Goal: Task Accomplishment & Management: Manage account settings

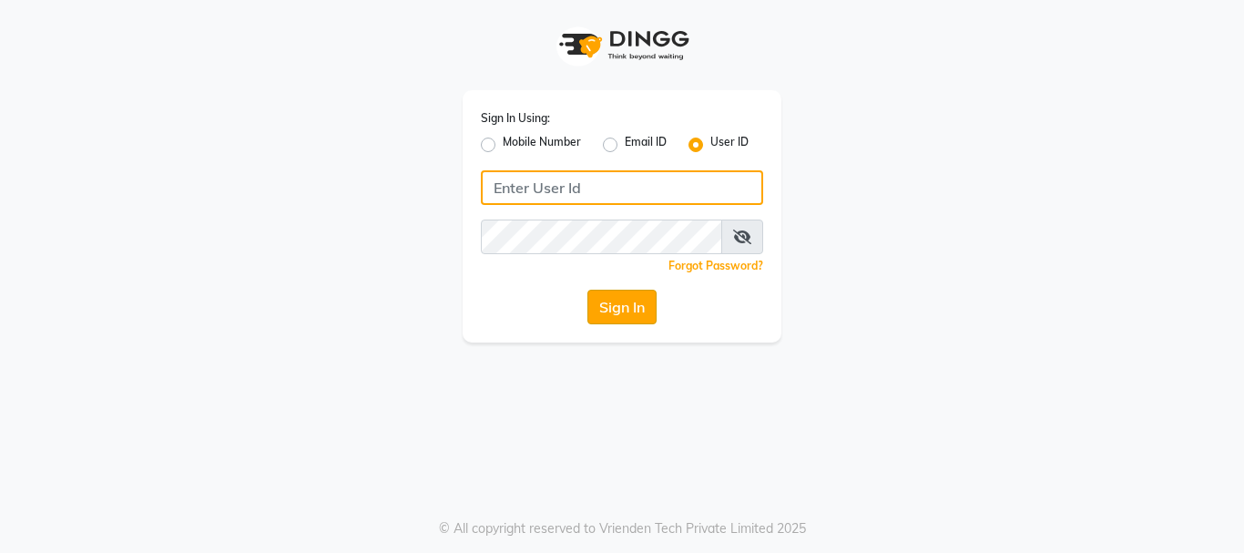
type input "alpanache"
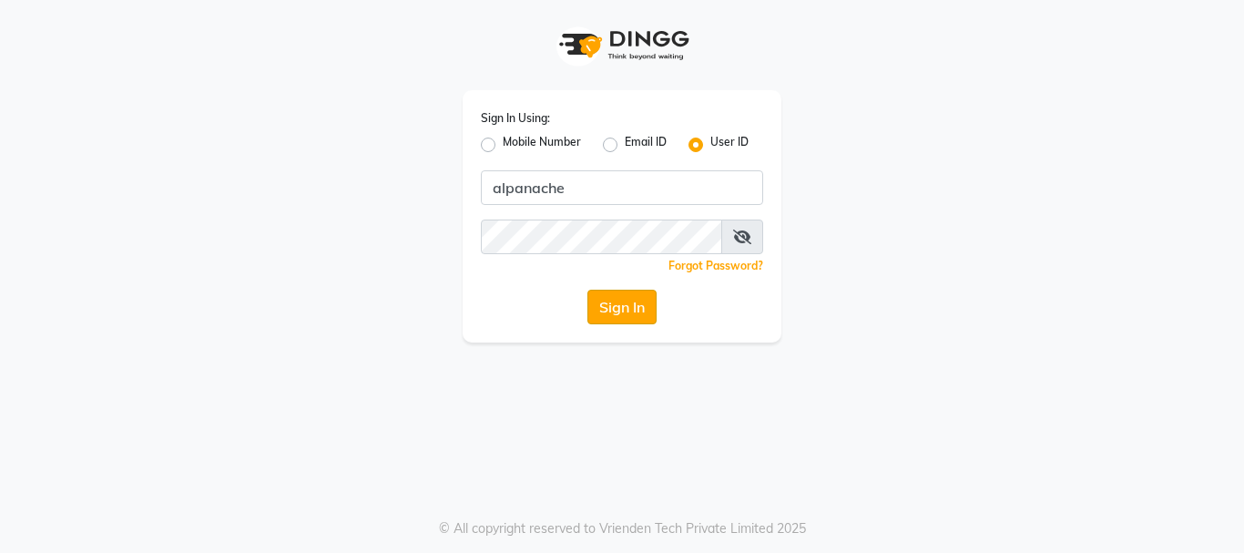
click at [629, 294] on button "Sign In" at bounding box center [621, 307] width 69 height 35
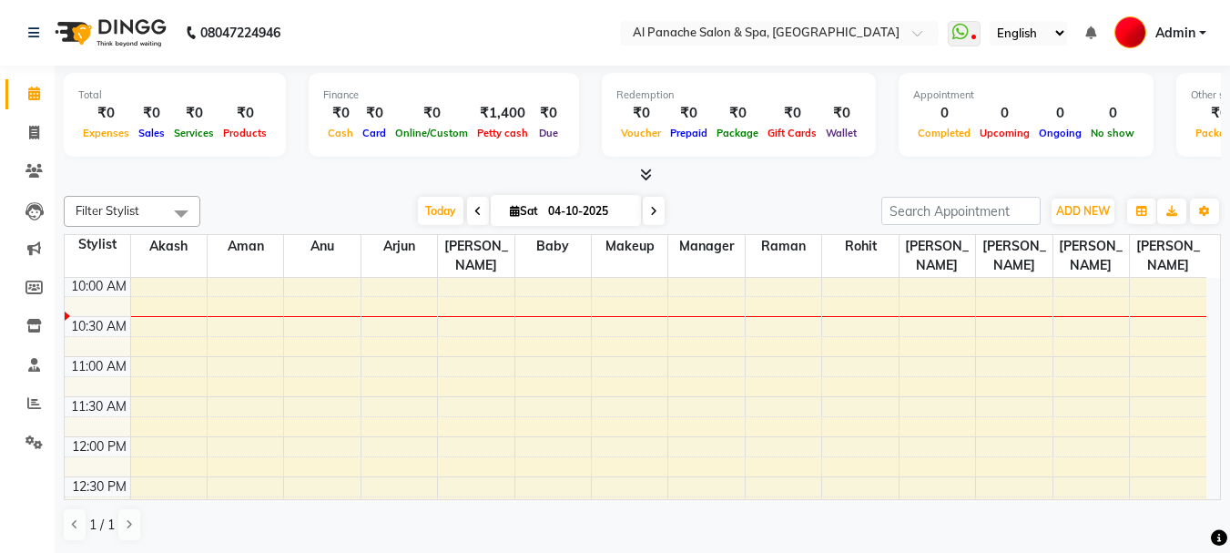
click at [645, 167] on span at bounding box center [642, 175] width 19 height 19
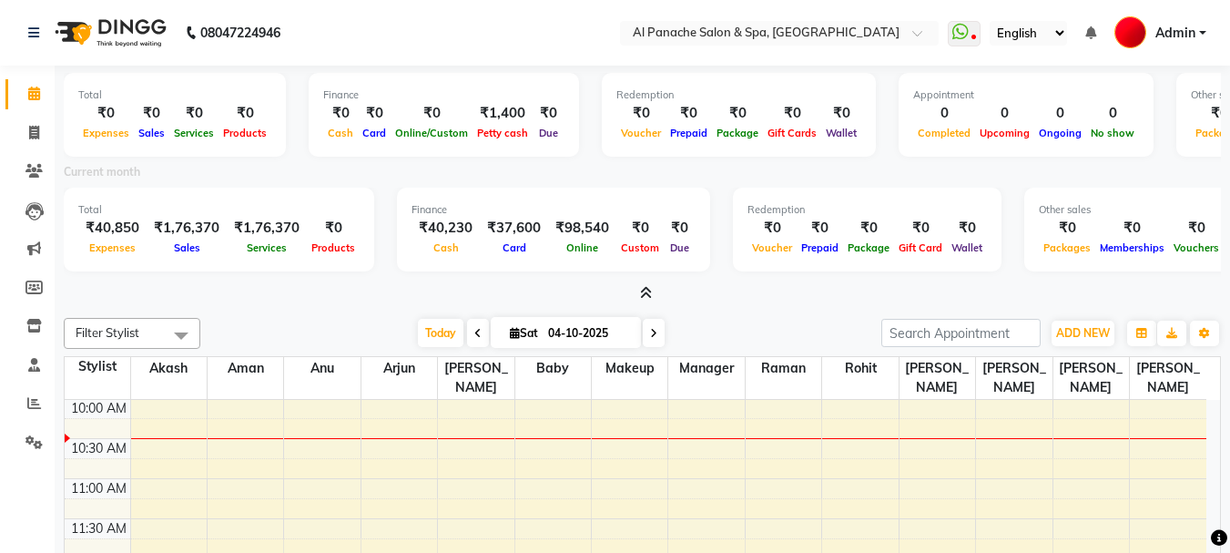
click at [645, 286] on icon at bounding box center [646, 293] width 12 height 14
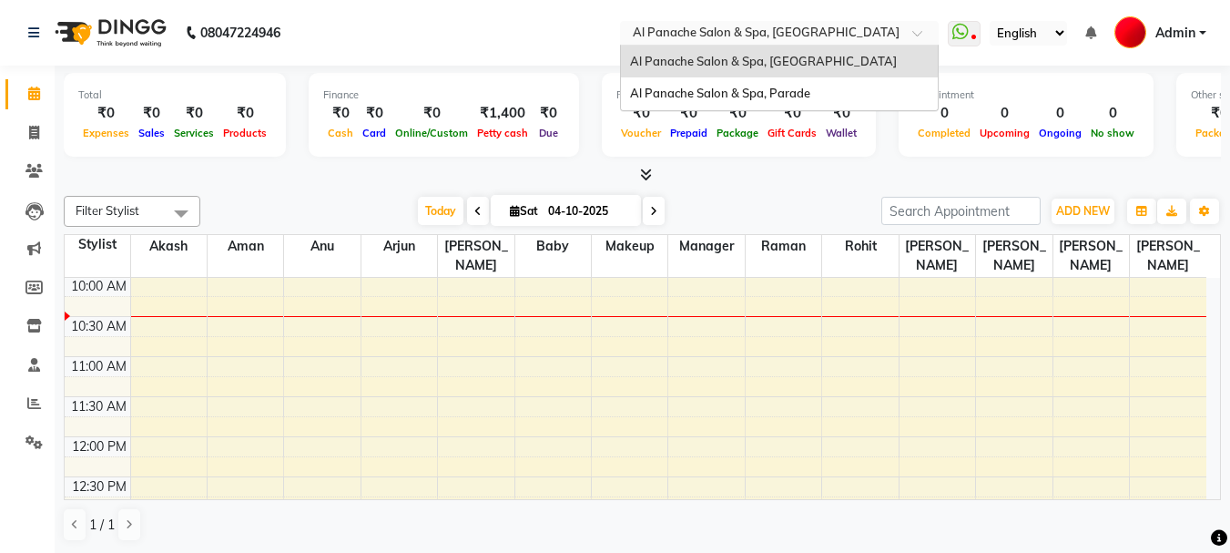
click at [782, 31] on input "text" at bounding box center [761, 34] width 264 height 18
click at [752, 98] on span "Al Panache Salon & Spa, Parade" at bounding box center [720, 93] width 180 height 15
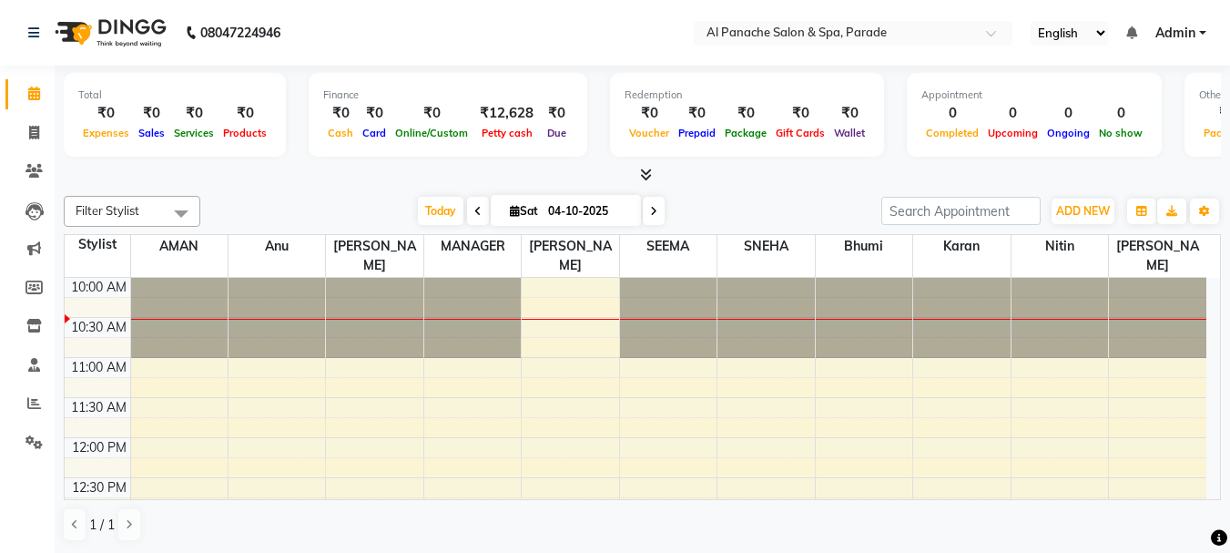
click at [644, 178] on icon at bounding box center [646, 175] width 12 height 14
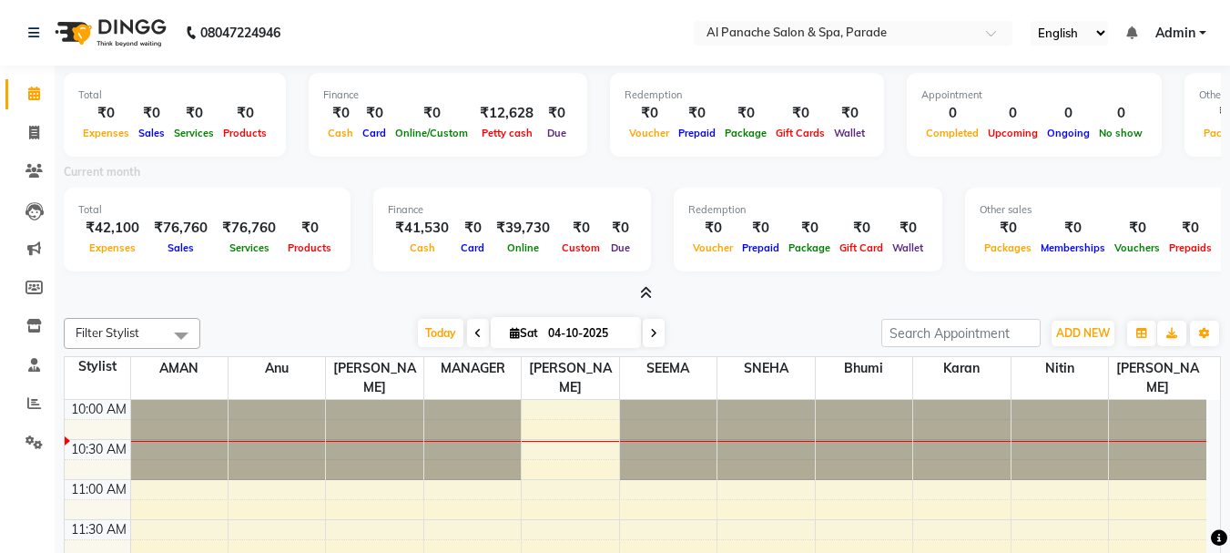
click at [645, 294] on icon at bounding box center [646, 293] width 12 height 14
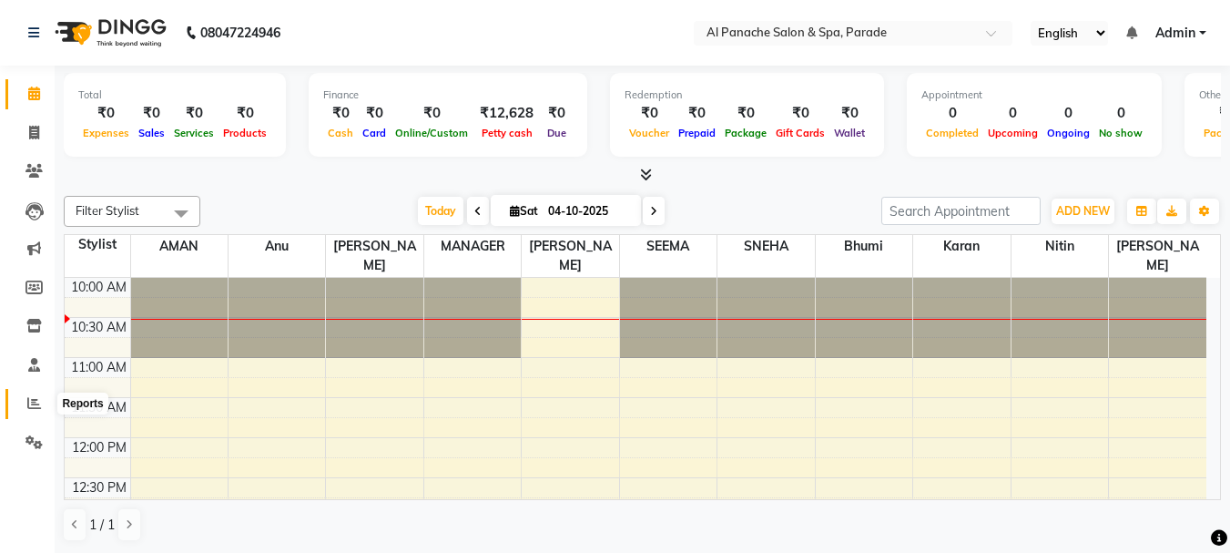
click at [28, 413] on span at bounding box center [34, 403] width 32 height 21
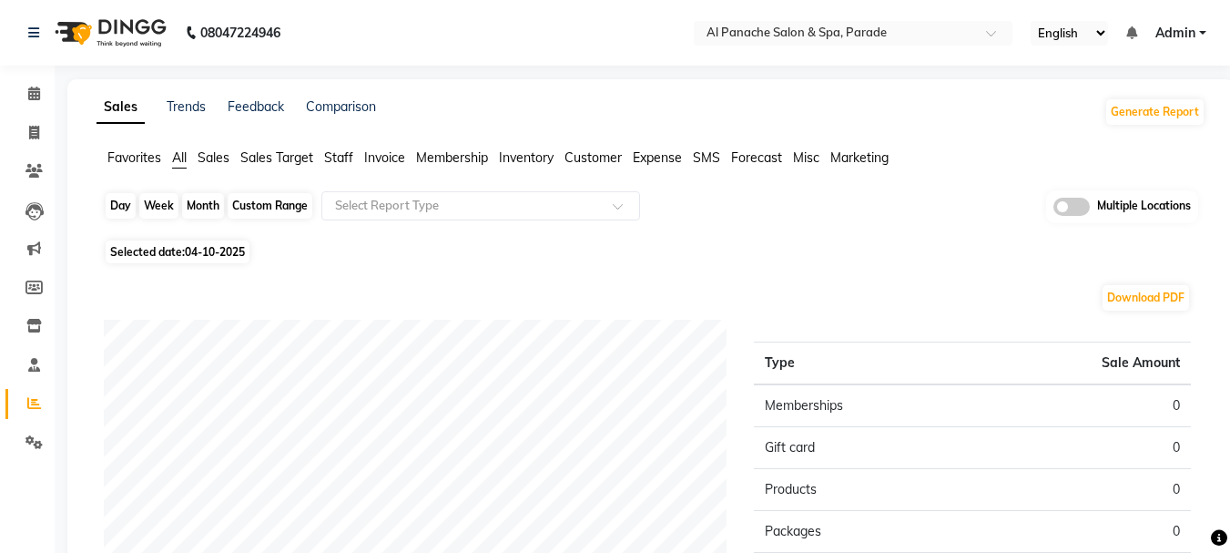
click at [121, 207] on div "Day" at bounding box center [121, 205] width 30 height 25
select select "10"
select select "2025"
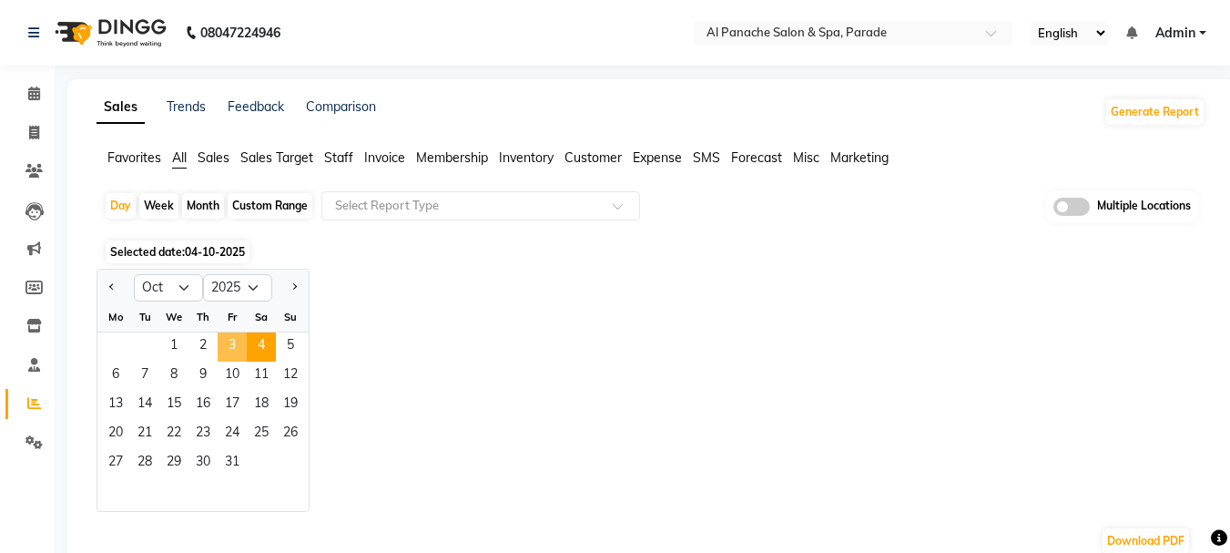
click at [243, 338] on span "3" at bounding box center [232, 346] width 29 height 29
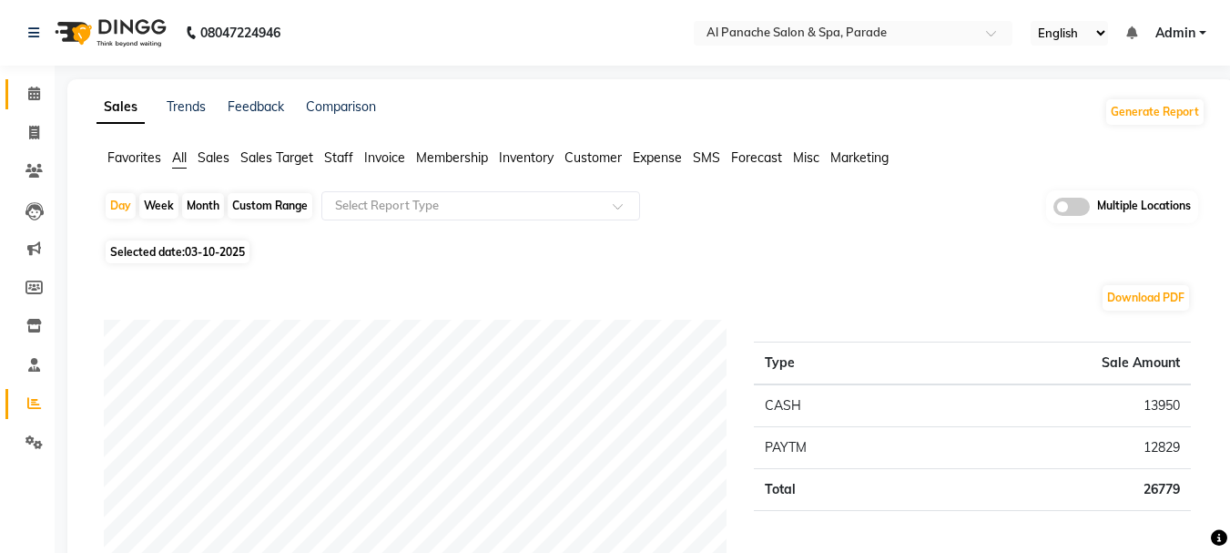
click at [28, 95] on icon at bounding box center [34, 94] width 12 height 14
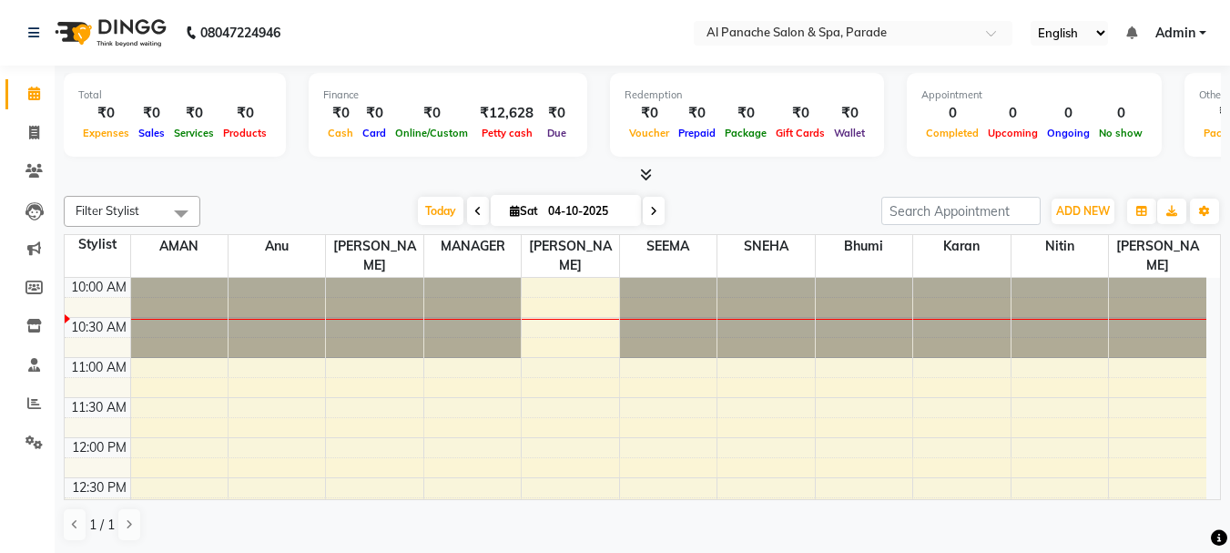
click at [468, 203] on span at bounding box center [478, 211] width 22 height 28
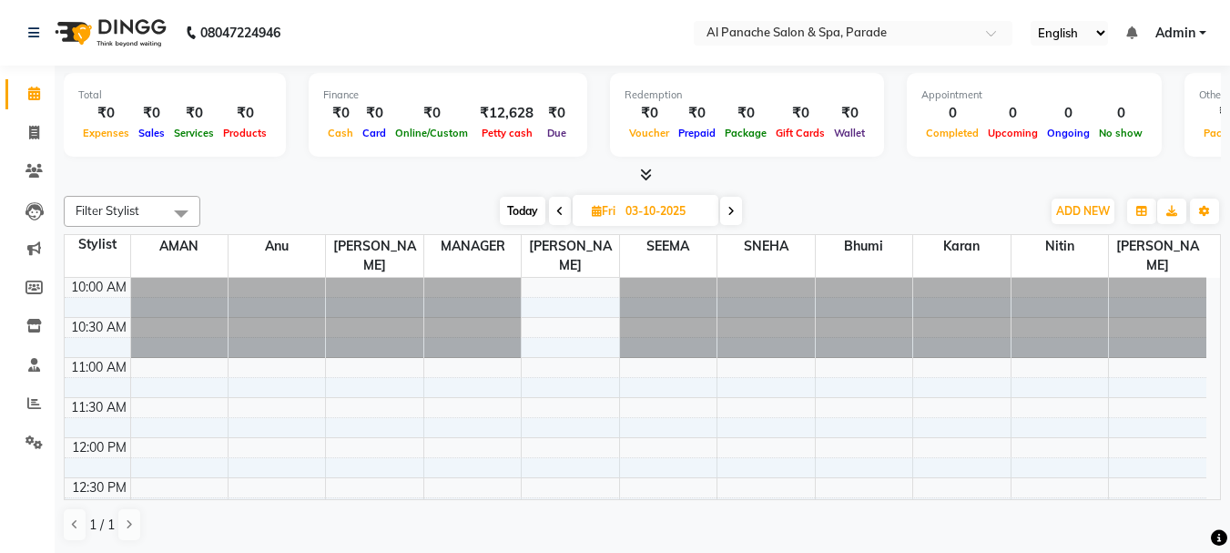
click at [558, 203] on span at bounding box center [560, 211] width 22 height 28
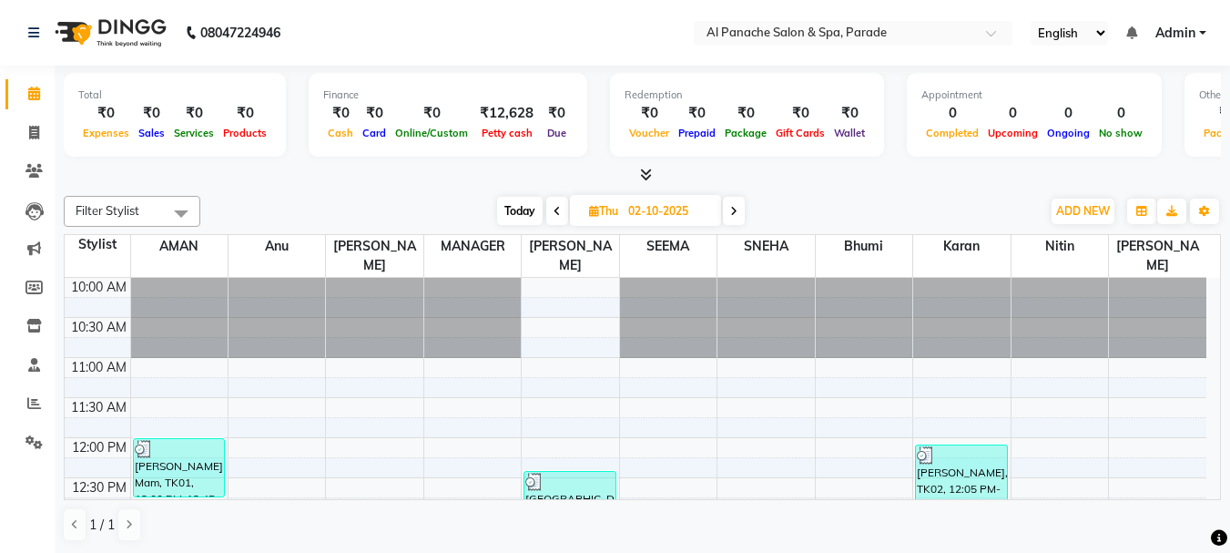
click at [729, 209] on span at bounding box center [734, 211] width 22 height 28
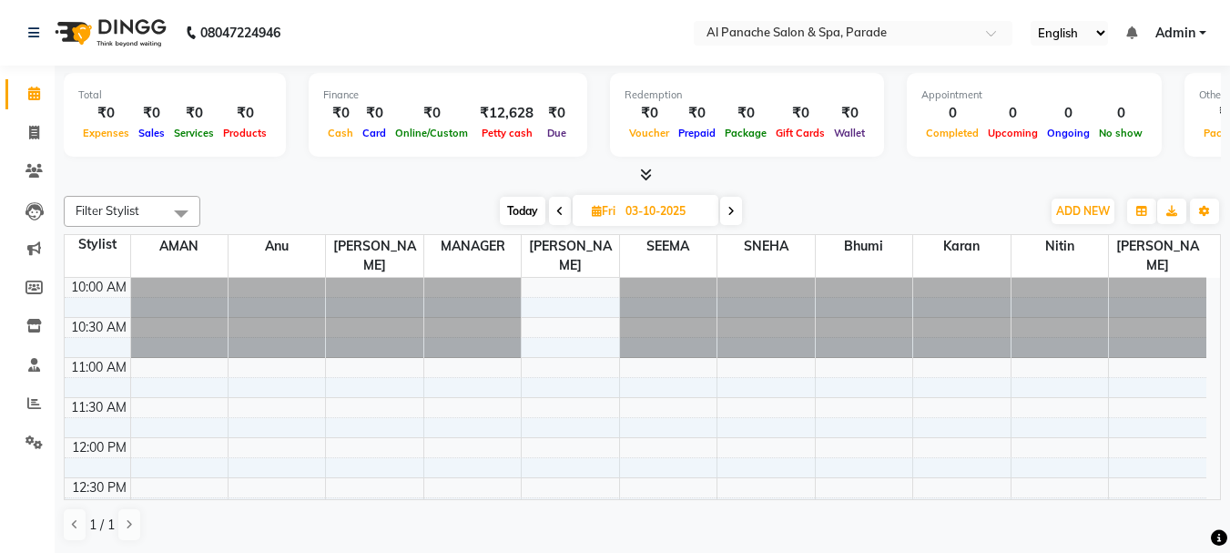
click at [729, 209] on icon at bounding box center [731, 211] width 7 height 11
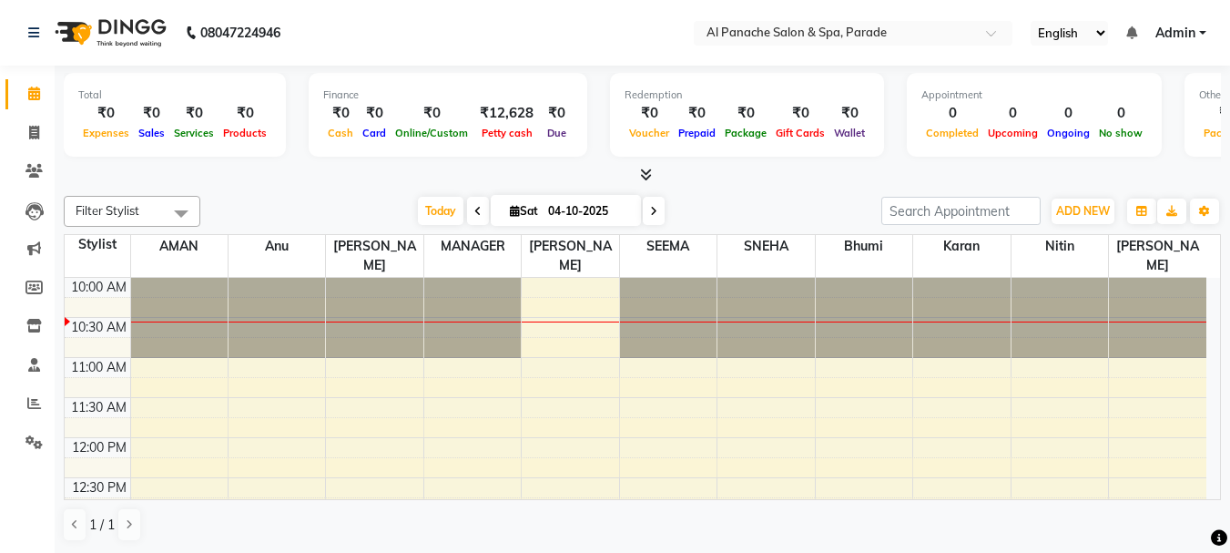
click at [471, 220] on span at bounding box center [478, 211] width 22 height 28
click at [471, 220] on div "Today Sat 04-10-2025" at bounding box center [540, 211] width 663 height 27
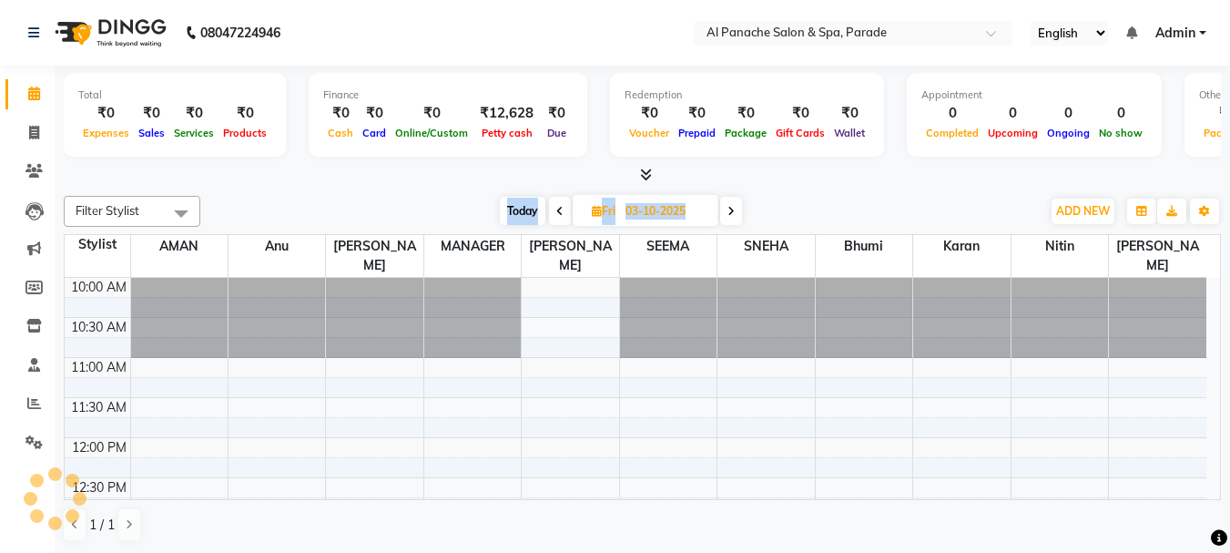
click at [471, 220] on div "Today Fri 03-10-2025" at bounding box center [620, 211] width 822 height 27
click at [561, 207] on icon at bounding box center [559, 211] width 7 height 11
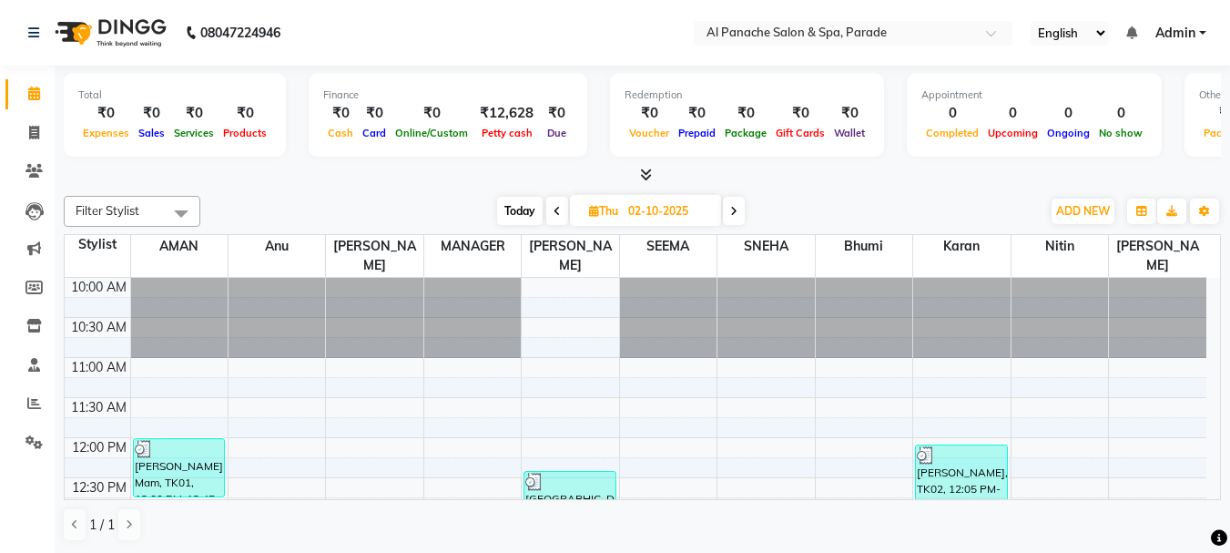
click at [561, 207] on span at bounding box center [557, 211] width 22 height 28
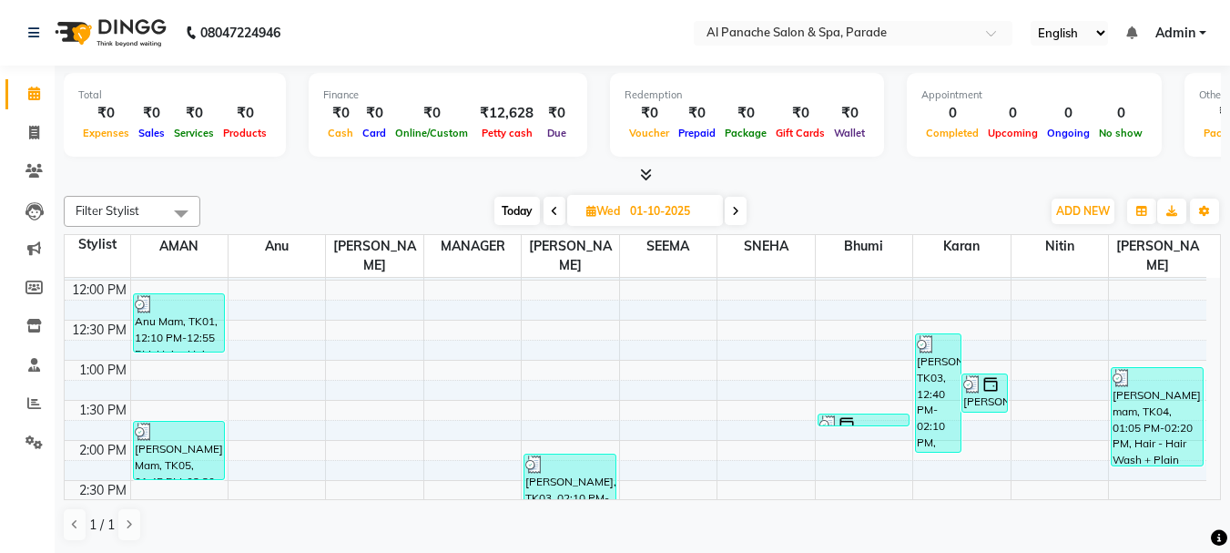
scroll to position [155, 0]
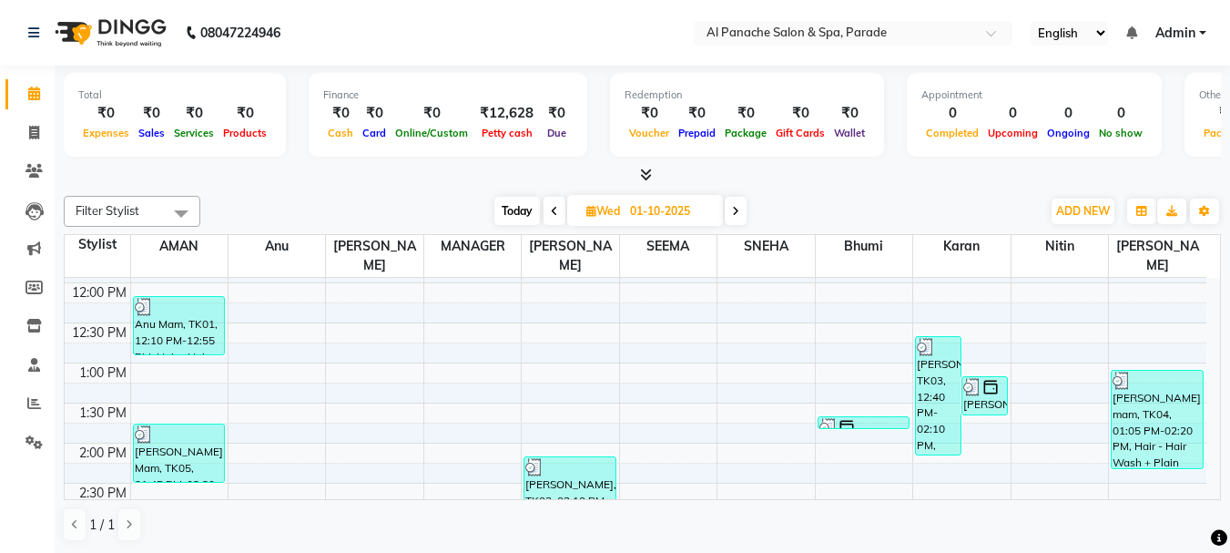
click at [737, 203] on span at bounding box center [736, 211] width 22 height 28
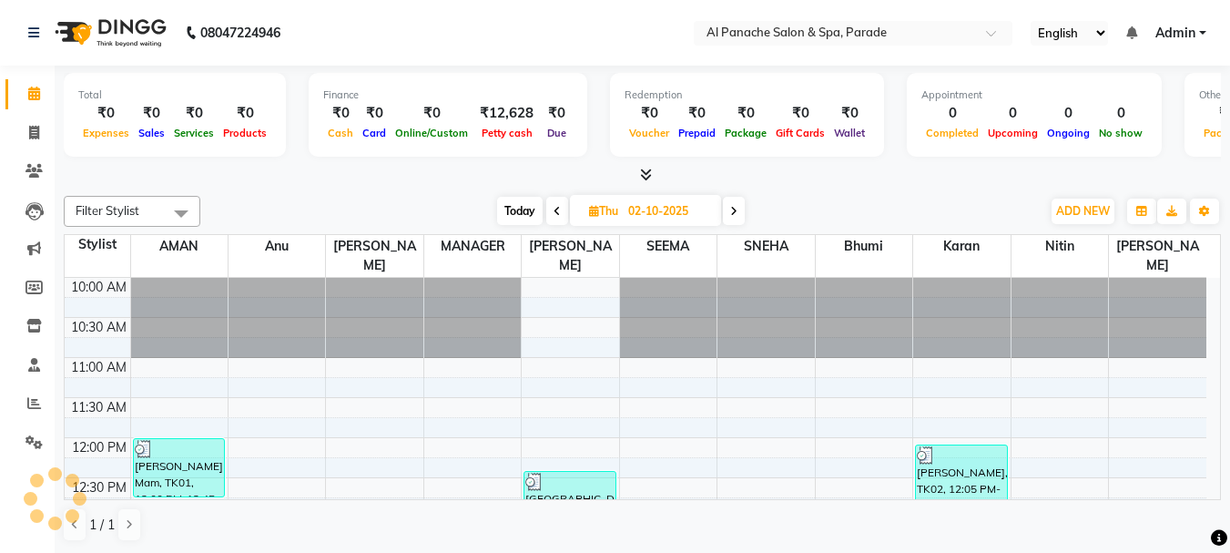
click at [737, 203] on span at bounding box center [734, 211] width 22 height 28
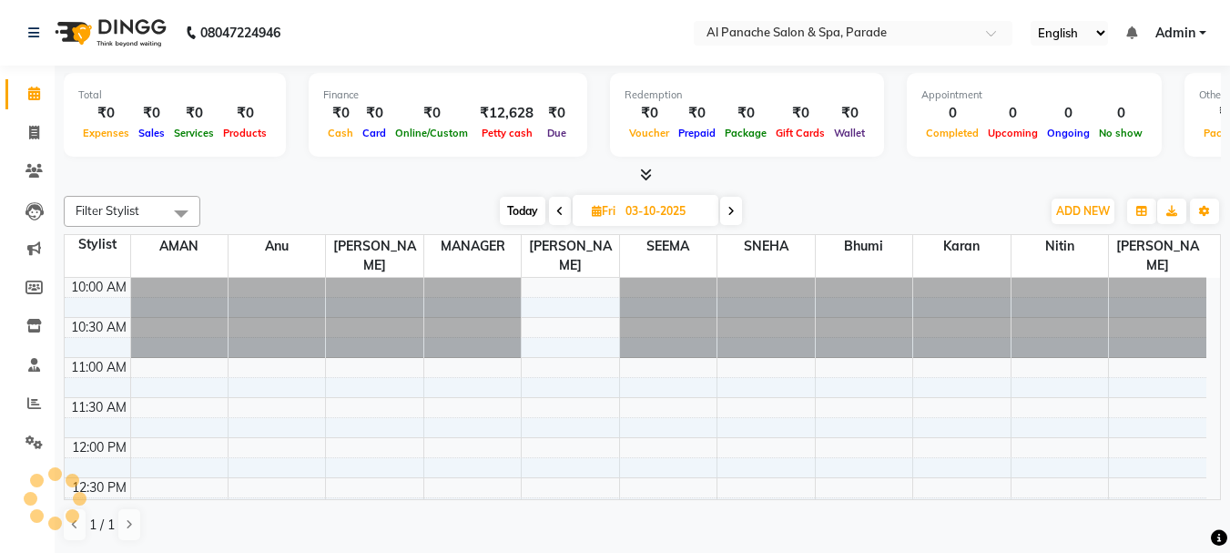
click at [737, 203] on span at bounding box center [731, 211] width 22 height 28
type input "04-10-2025"
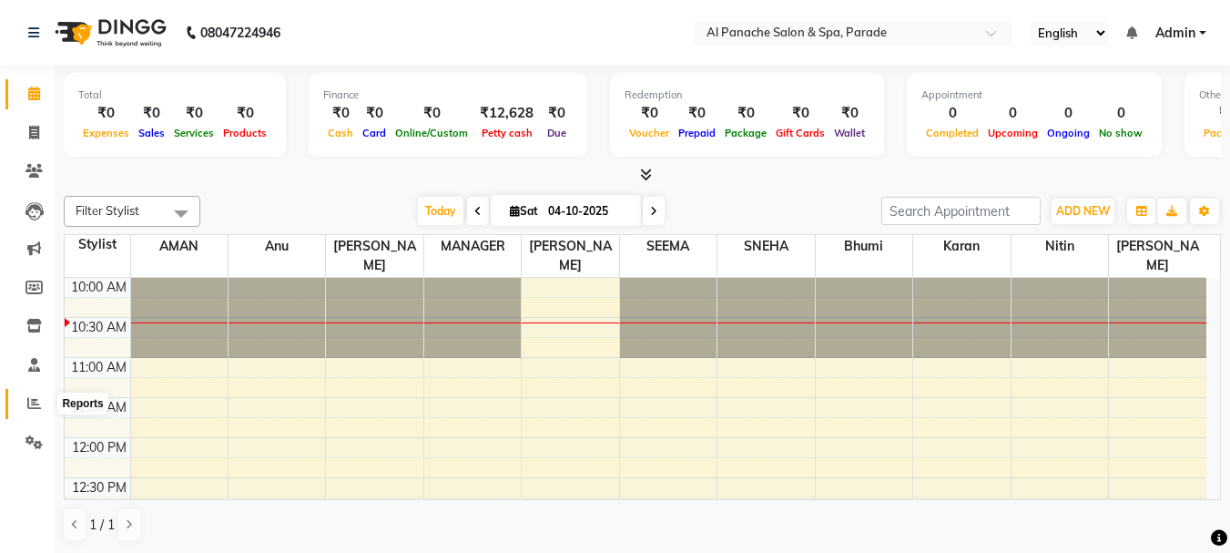
click at [30, 399] on icon at bounding box center [34, 403] width 14 height 14
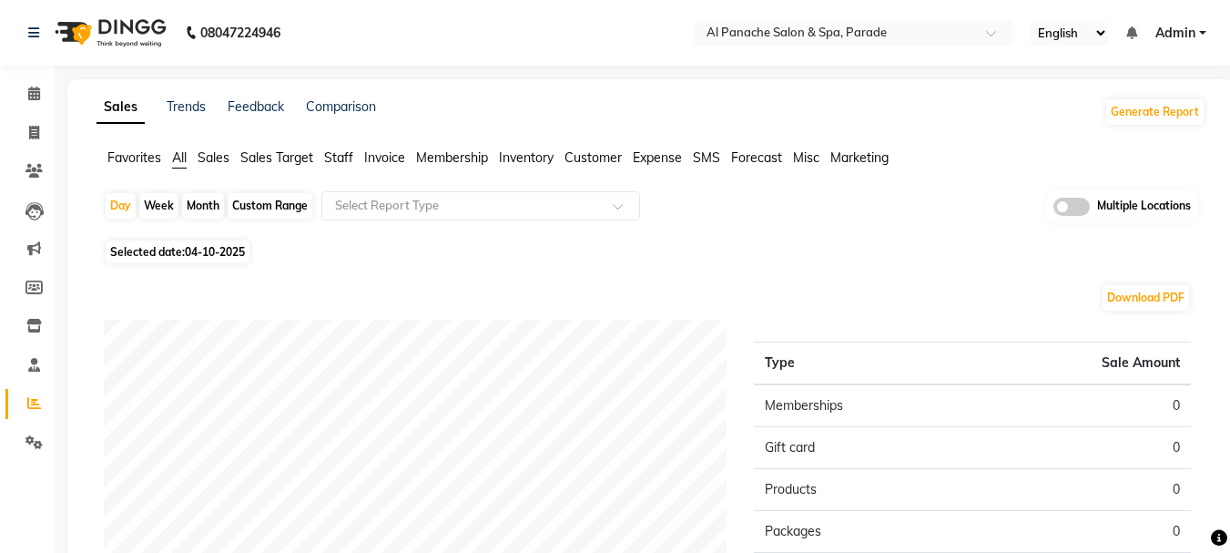
click at [210, 200] on div "Month" at bounding box center [203, 205] width 42 height 25
select select "10"
select select "2025"
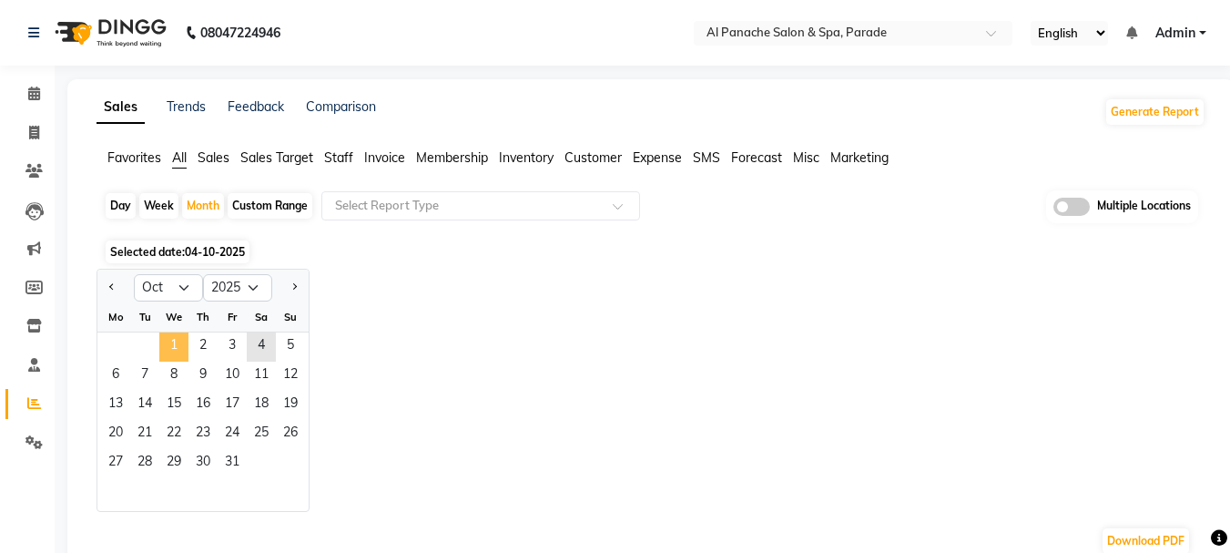
click at [167, 341] on span "1" at bounding box center [173, 346] width 29 height 29
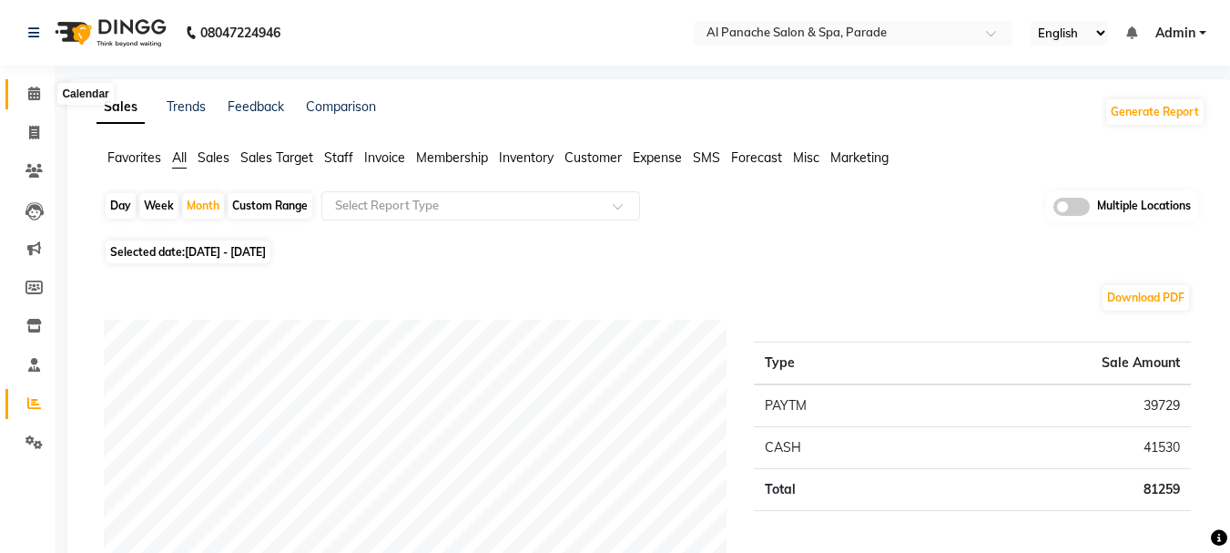
click at [37, 93] on icon at bounding box center [34, 94] width 12 height 14
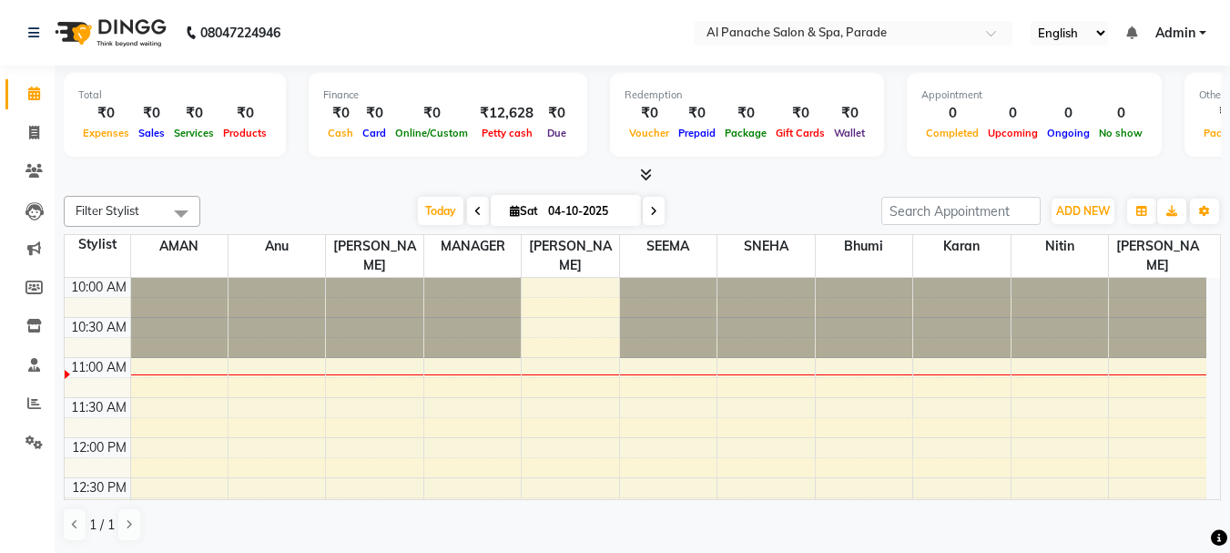
click at [345, 188] on div "Filter Stylist Select All AMAN Anu Komal MANAGER RAJVEER SEEMA SNEHA Bhumi Kara…" at bounding box center [642, 368] width 1157 height 361
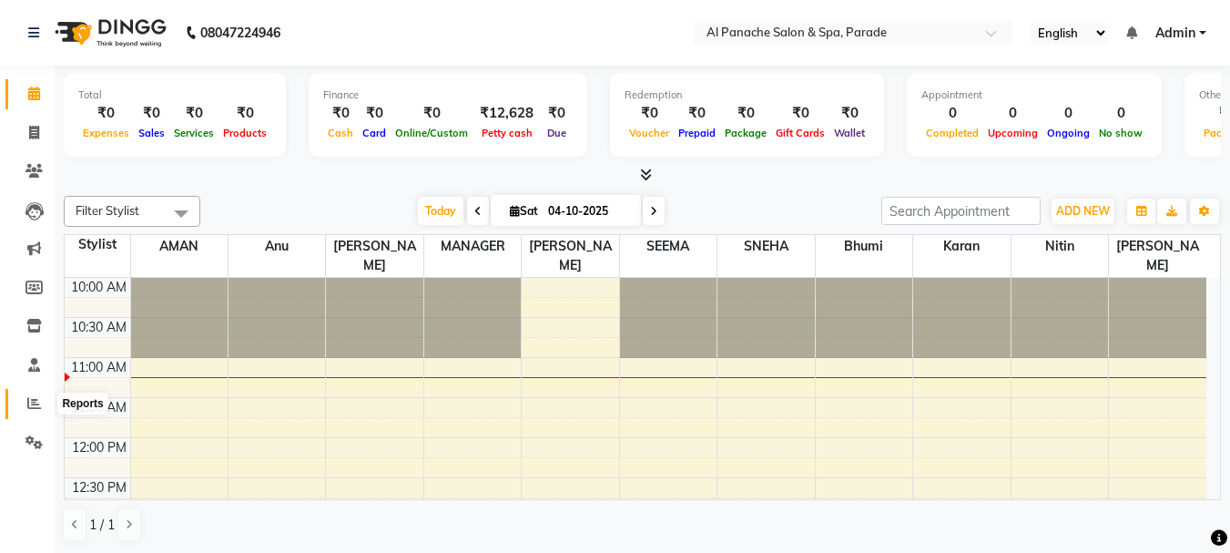
click at [28, 405] on icon at bounding box center [34, 403] width 14 height 14
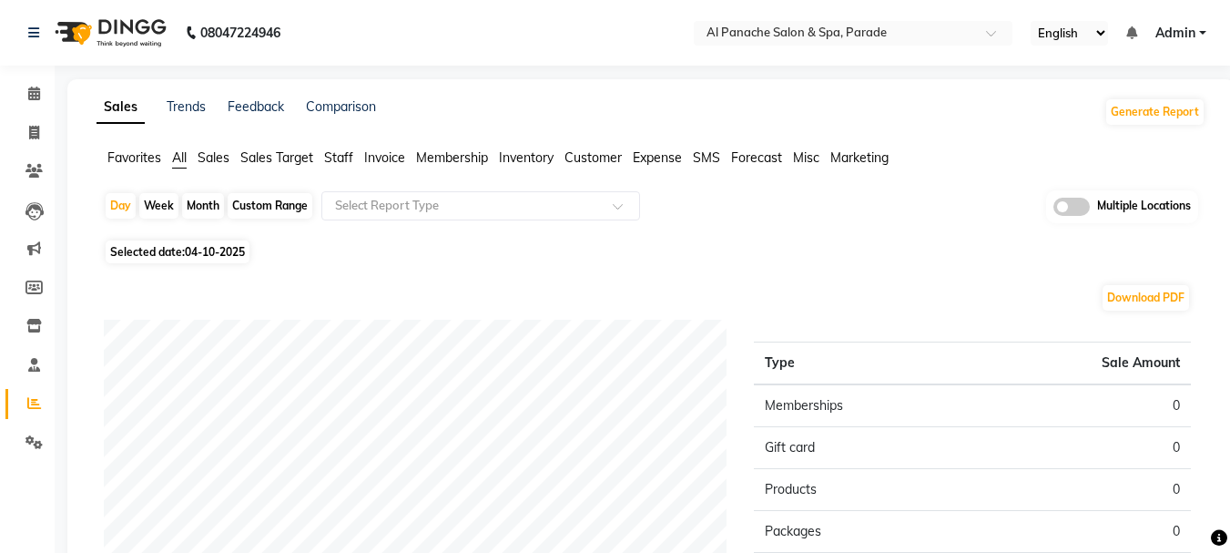
click at [202, 204] on div "Month" at bounding box center [203, 205] width 42 height 25
select select "10"
select select "2025"
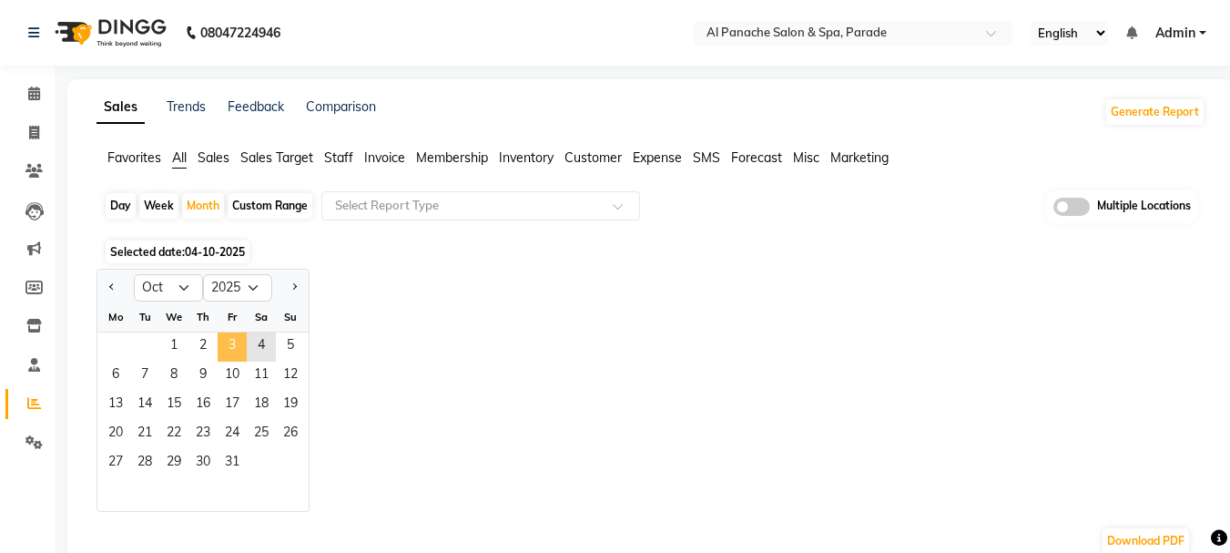
click at [229, 345] on span "3" at bounding box center [232, 346] width 29 height 29
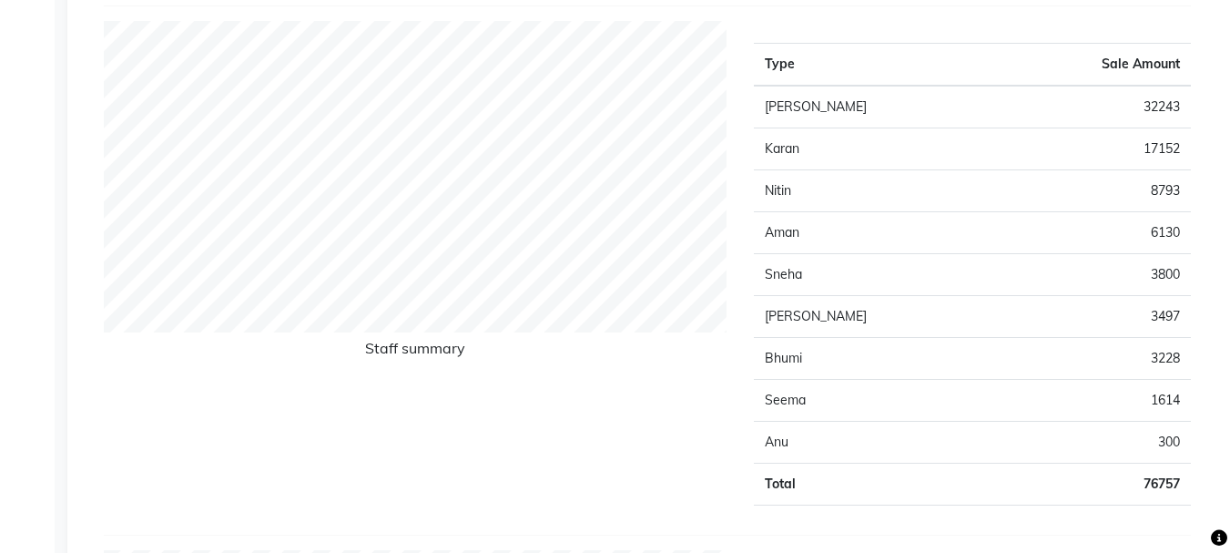
scroll to position [728, 0]
